Goal: Task Accomplishment & Management: Complete application form

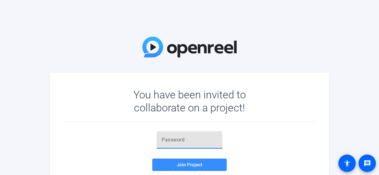
click at [204, 142] on input "text" at bounding box center [190, 139] width 56 height 7
paste input "Dl{.1D"
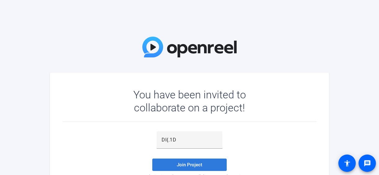
click at [200, 160] on span at bounding box center [189, 164] width 74 height 15
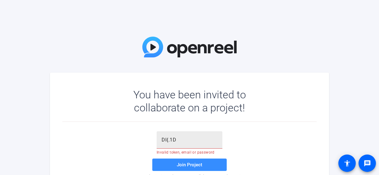
click at [177, 138] on input "Dl{.1D" at bounding box center [190, 139] width 56 height 7
type input "D"
click at [177, 138] on input "DI." at bounding box center [190, 139] width 56 height 7
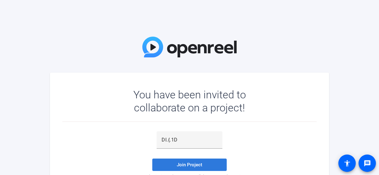
click at [177, 166] on span at bounding box center [189, 164] width 74 height 15
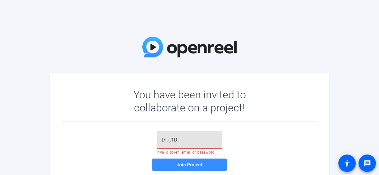
drag, startPoint x: 183, startPoint y: 140, endPoint x: 146, endPoint y: 143, distance: 37.0
click at [146, 143] on div "DI.{.1D Invalid token, email or password Join Project Accept the invite to beco…" at bounding box center [189, 155] width 254 height 48
paste input "l{.1D"
type input "Dl{.1D"
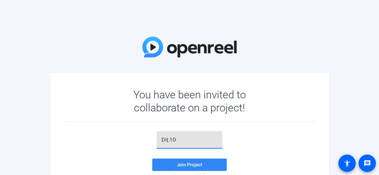
click at [177, 164] on span "Join Project" at bounding box center [189, 165] width 25 height 6
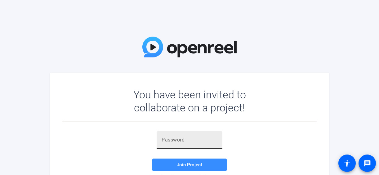
click at [197, 143] on input "text" at bounding box center [190, 139] width 56 height 7
paste input "Dl{.1D"
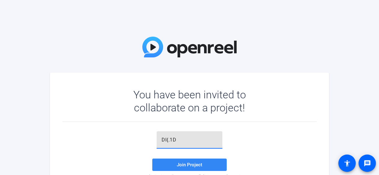
type input "Dl{.1D"
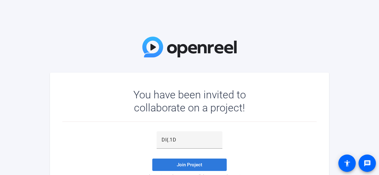
click at [195, 164] on span "Join Project" at bounding box center [189, 165] width 25 height 6
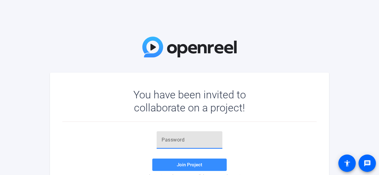
click at [189, 141] on input "text" at bounding box center [190, 139] width 56 height 7
paste input "36di"
type input "36di"
click at [182, 166] on span "Join Project" at bounding box center [189, 165] width 25 height 6
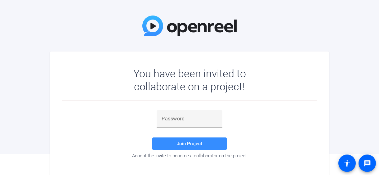
scroll to position [31, 0]
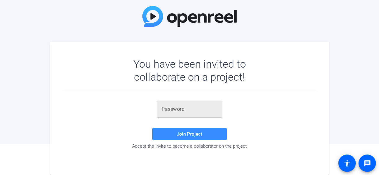
click at [187, 109] on input "text" at bounding box center [190, 108] width 56 height 7
click at [184, 106] on input "text" at bounding box center [190, 108] width 56 height 7
type input "36di"
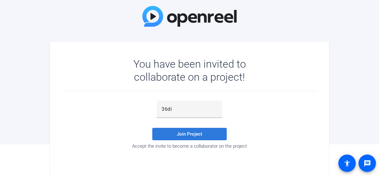
click at [192, 134] on span "Join Project" at bounding box center [189, 134] width 25 height 6
click at [183, 137] on span at bounding box center [189, 134] width 74 height 15
